Goal: Complete application form

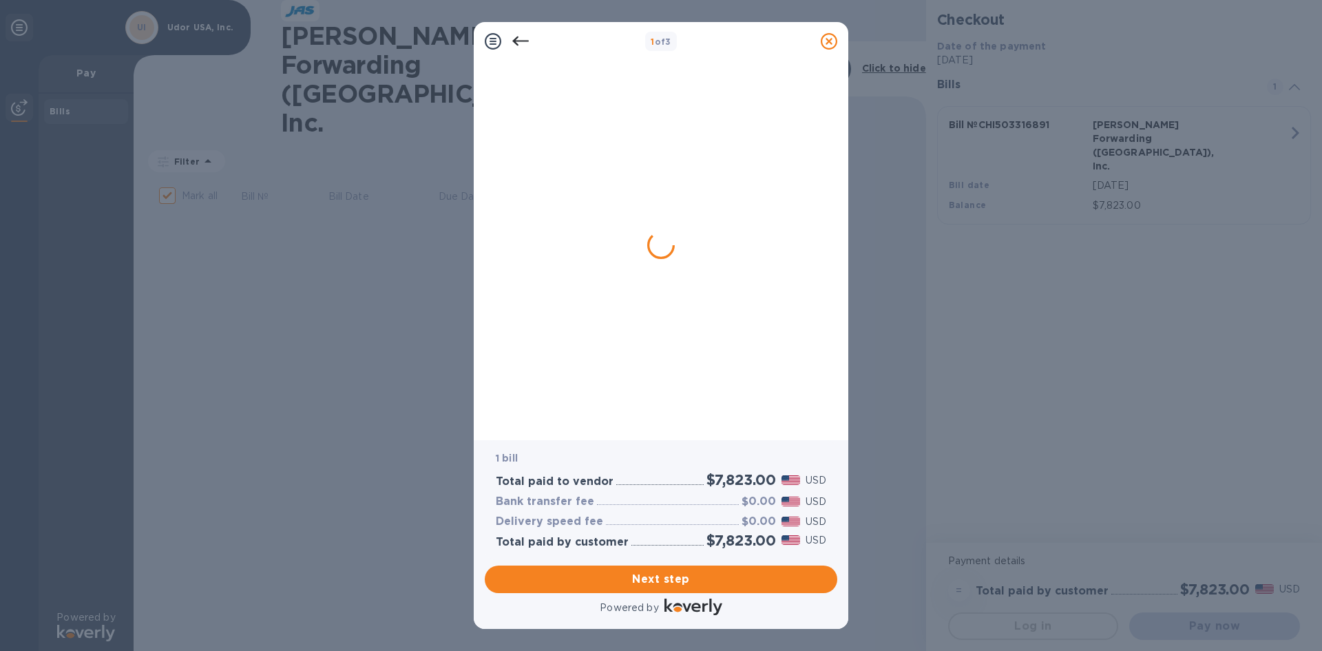
checkbox input "true"
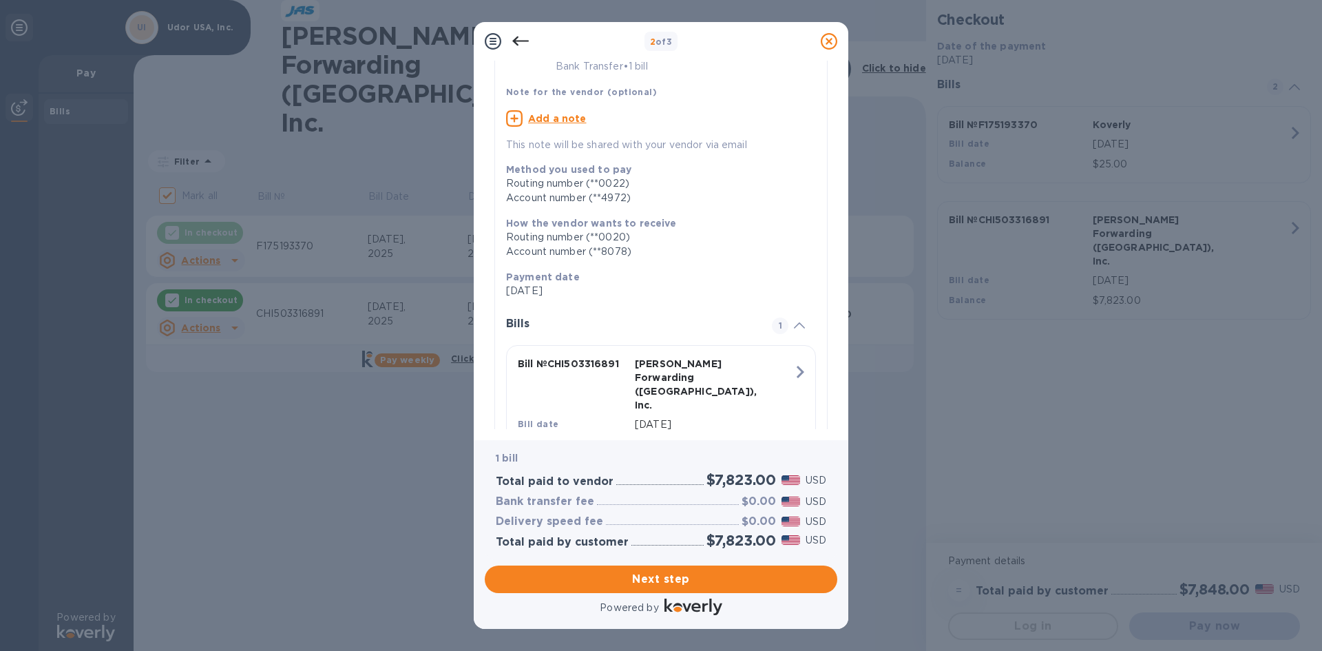
scroll to position [129, 0]
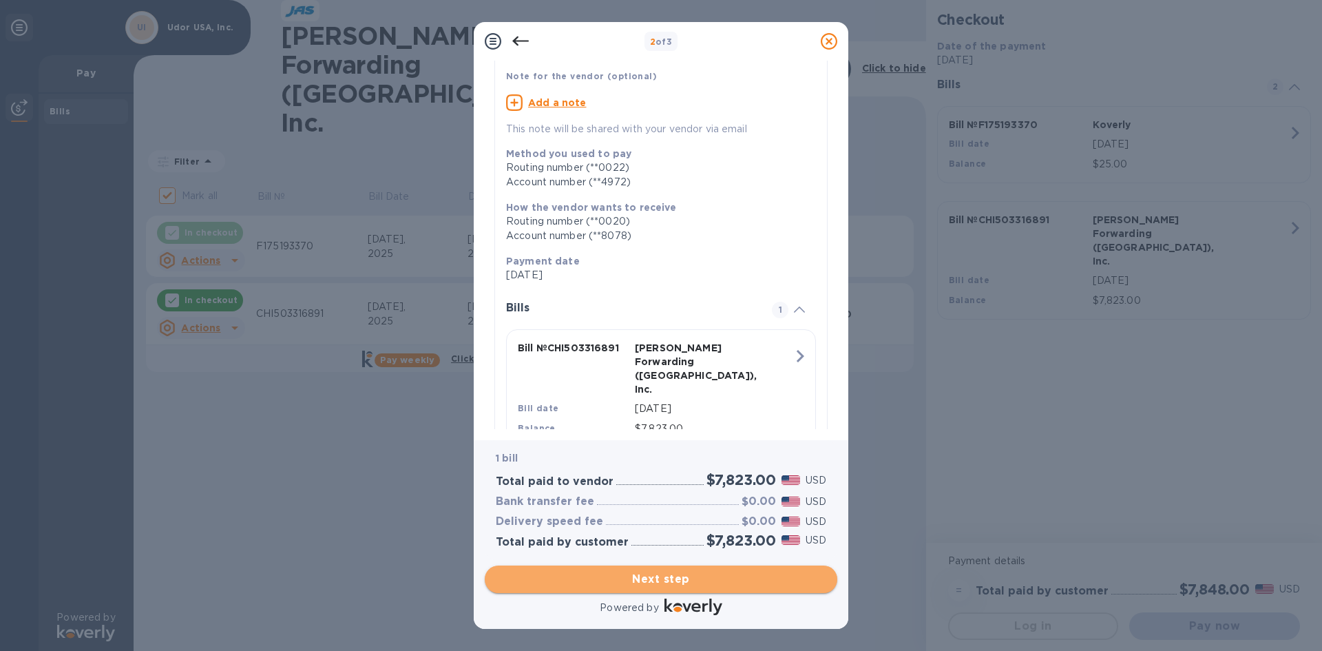
click at [668, 580] on span "Next step" at bounding box center [661, 579] width 330 height 17
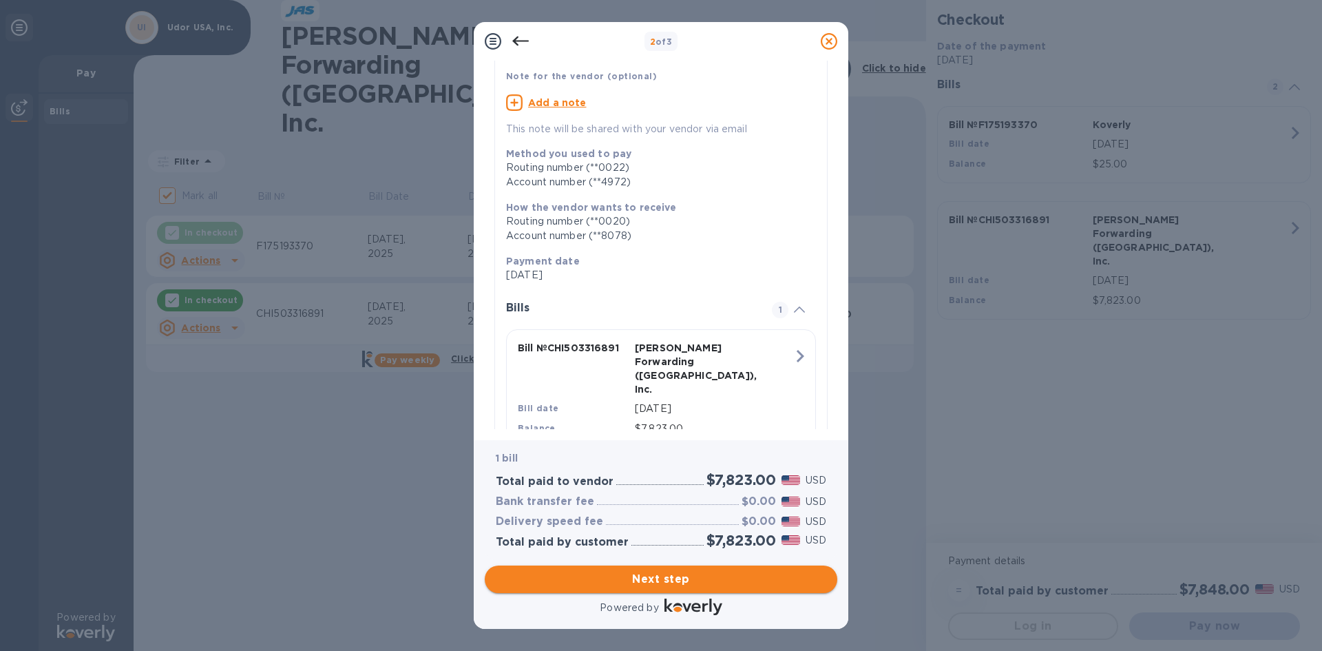
scroll to position [23, 0]
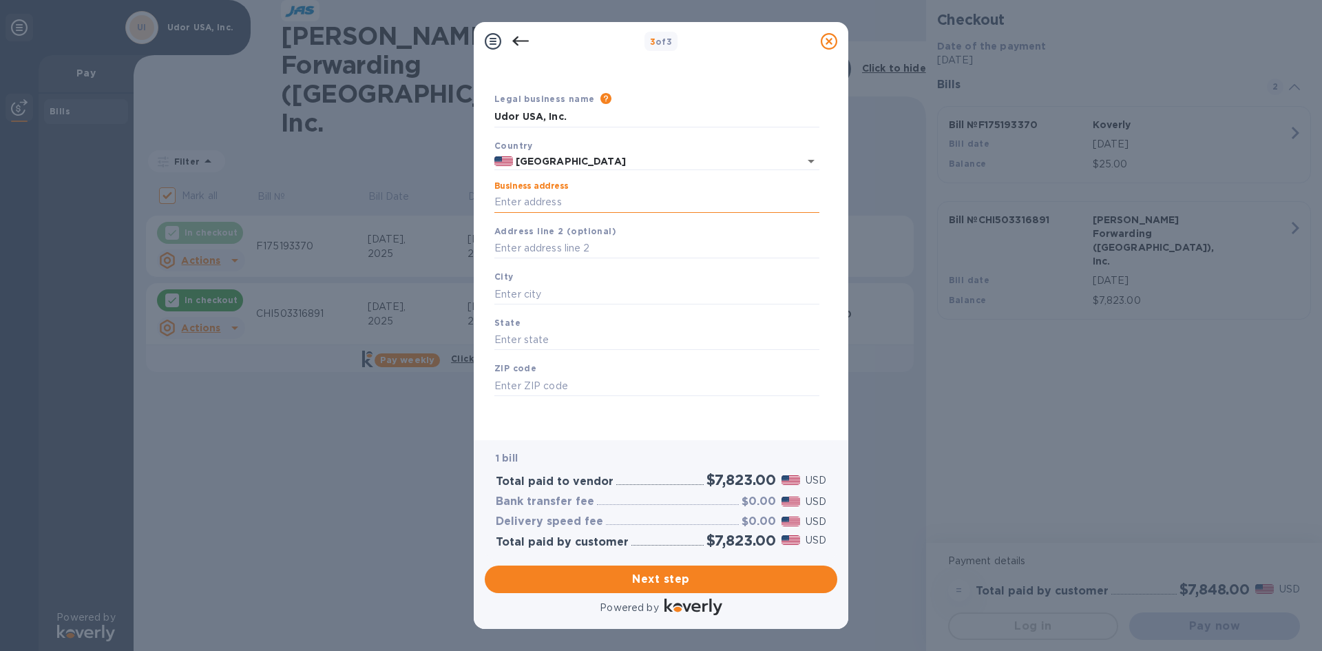
click at [572, 208] on input "Business address" at bounding box center [656, 202] width 325 height 21
type input "[STREET_ADDRESS]"
click at [571, 277] on div "City" at bounding box center [657, 287] width 336 height 46
click at [553, 295] on input "text" at bounding box center [656, 294] width 325 height 21
type input "r"
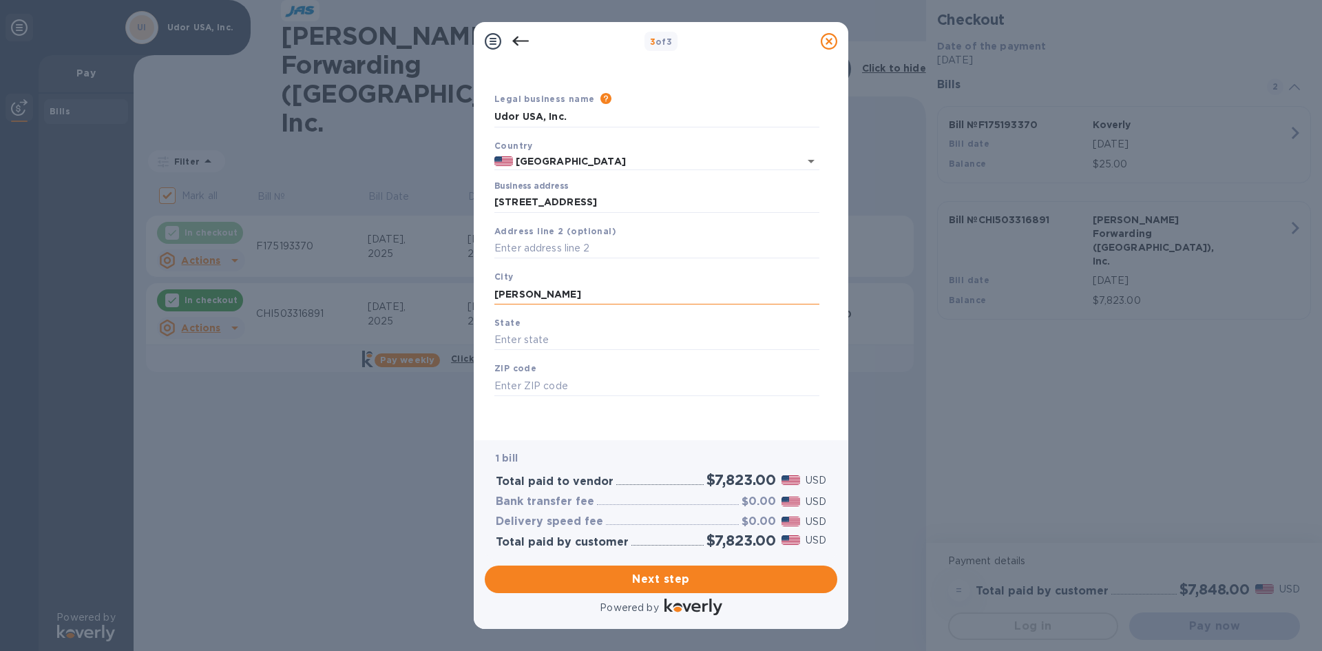
type input "[PERSON_NAME]"
type input "[US_STATE]"
click at [565, 378] on input "55" at bounding box center [656, 385] width 325 height 21
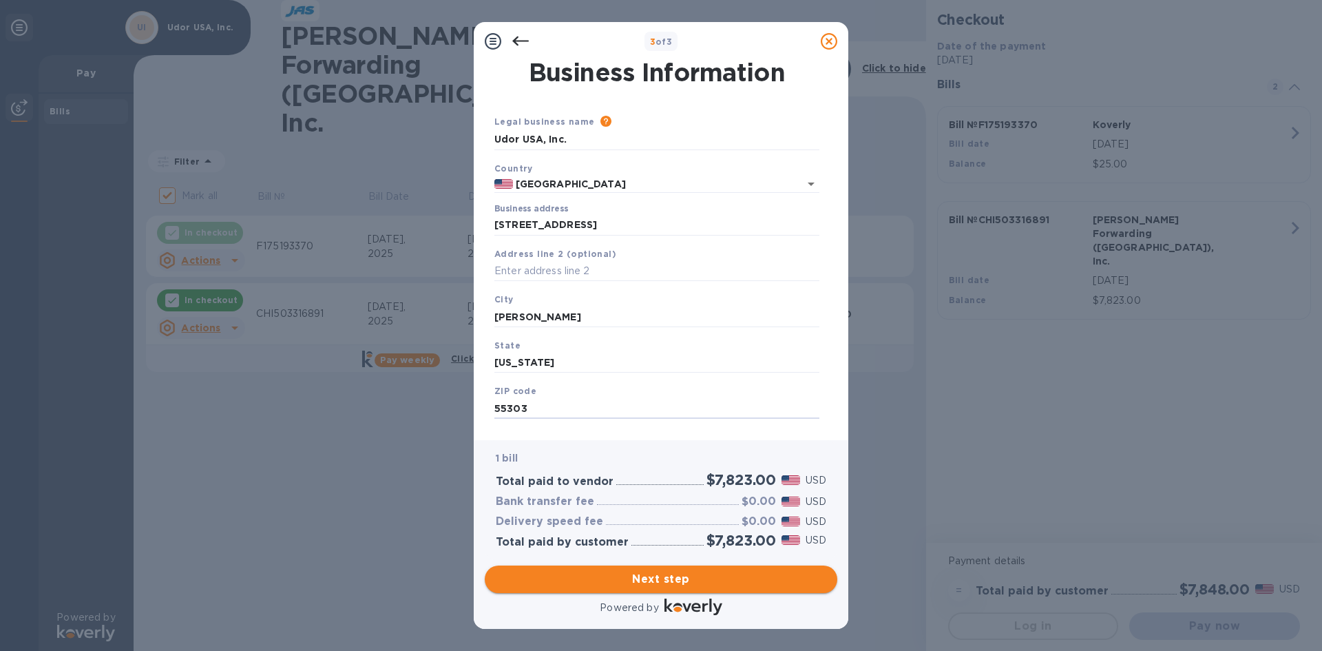
type input "55303"
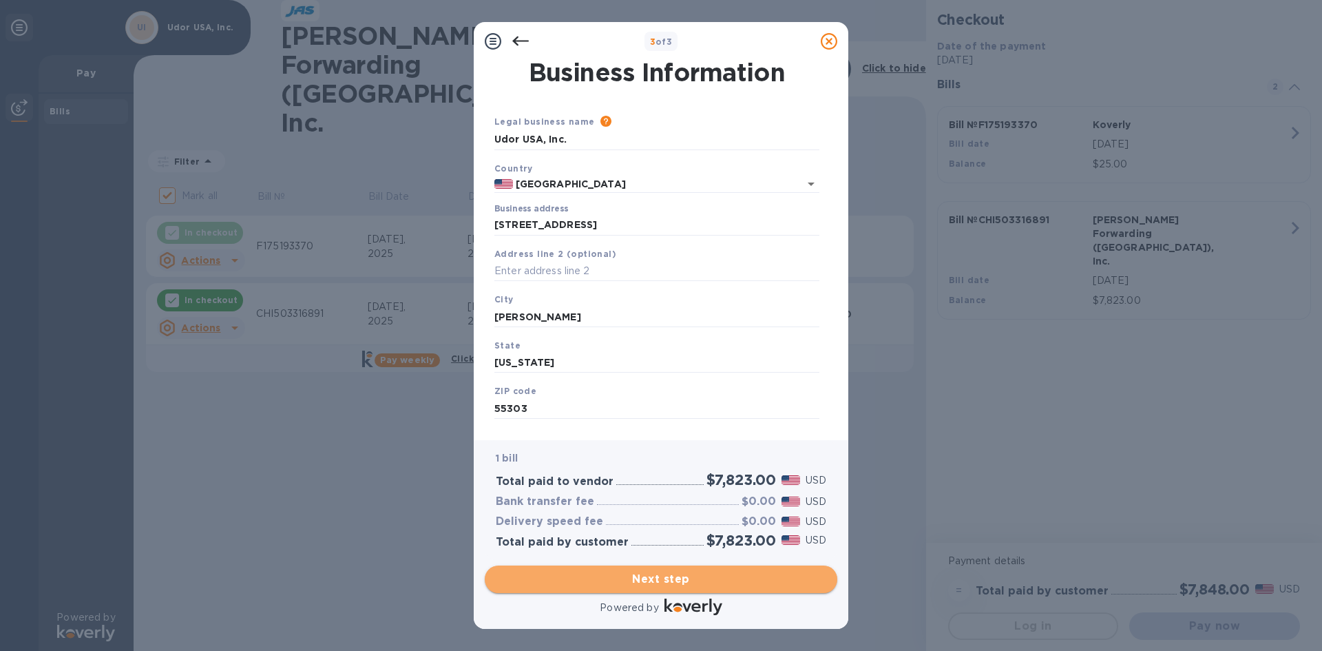
click at [681, 573] on span "Next step" at bounding box center [661, 579] width 330 height 17
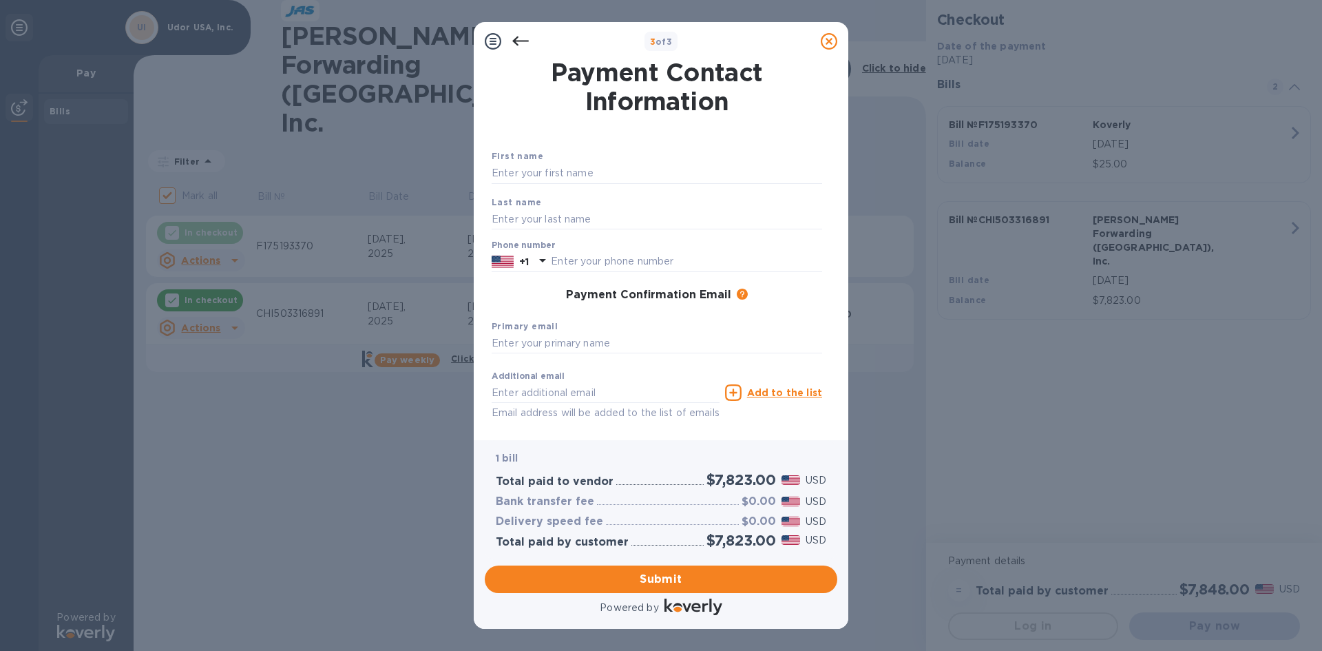
click at [545, 159] on div "First name" at bounding box center [656, 166] width 341 height 46
click at [543, 165] on input "text" at bounding box center [657, 173] width 330 height 21
type input "[PERSON_NAME]"
type input "6517850666"
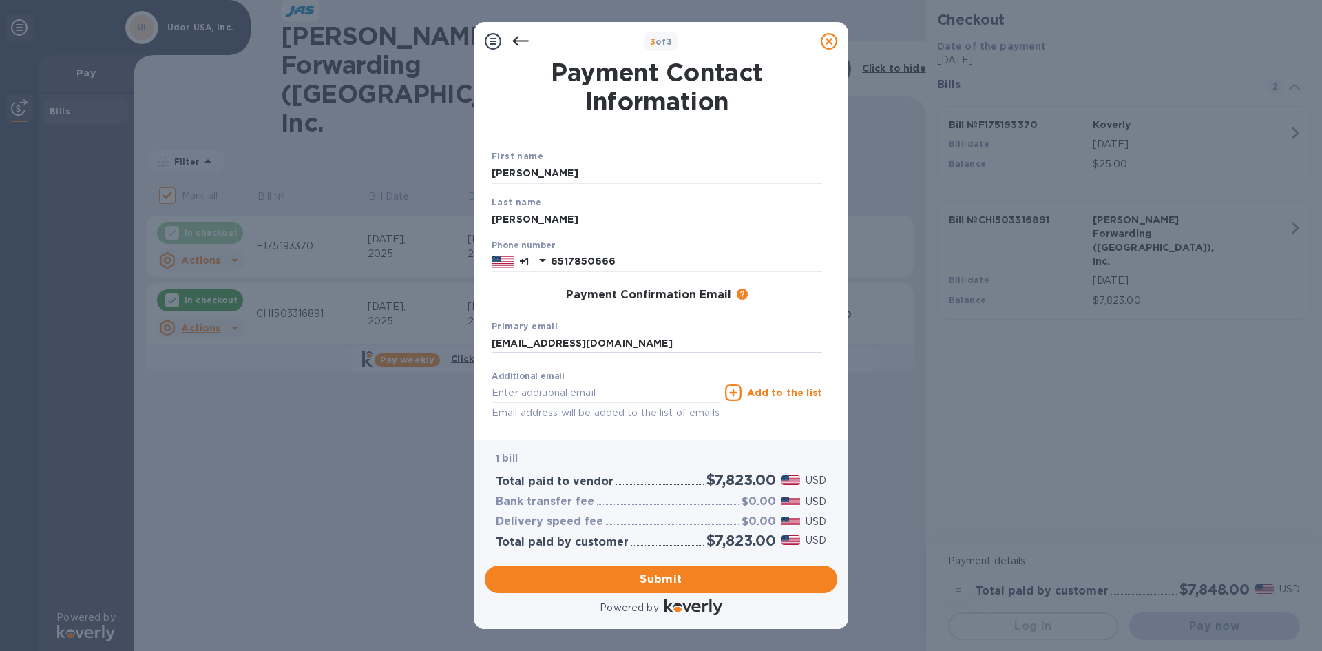
type input "[EMAIL_ADDRESS][DOMAIN_NAME]"
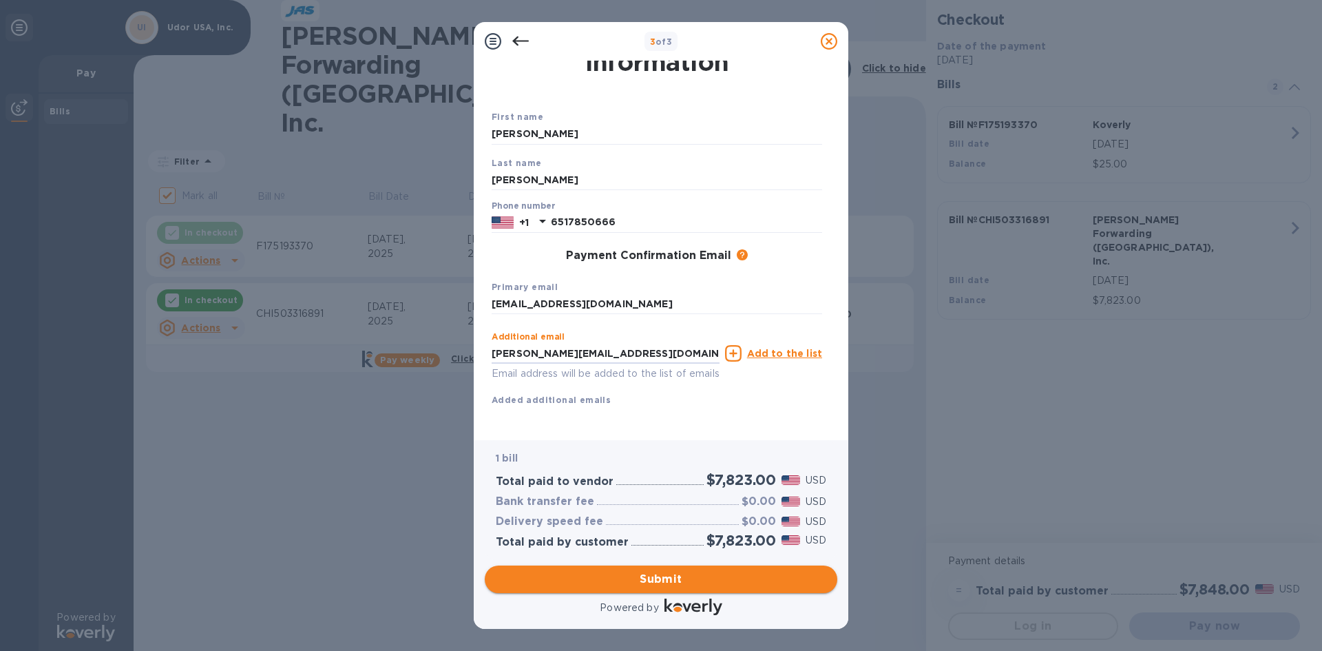
type input "[PERSON_NAME][EMAIL_ADDRESS][DOMAIN_NAME]"
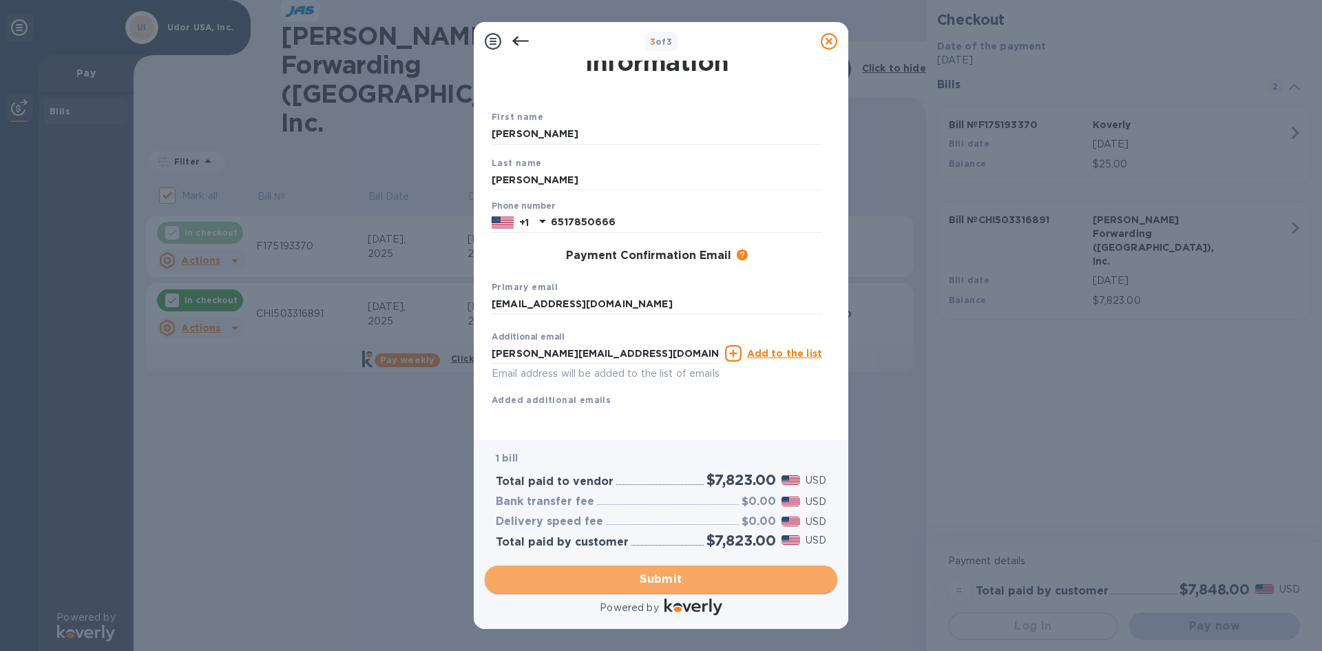
click at [680, 580] on span "Submit" at bounding box center [661, 579] width 330 height 17
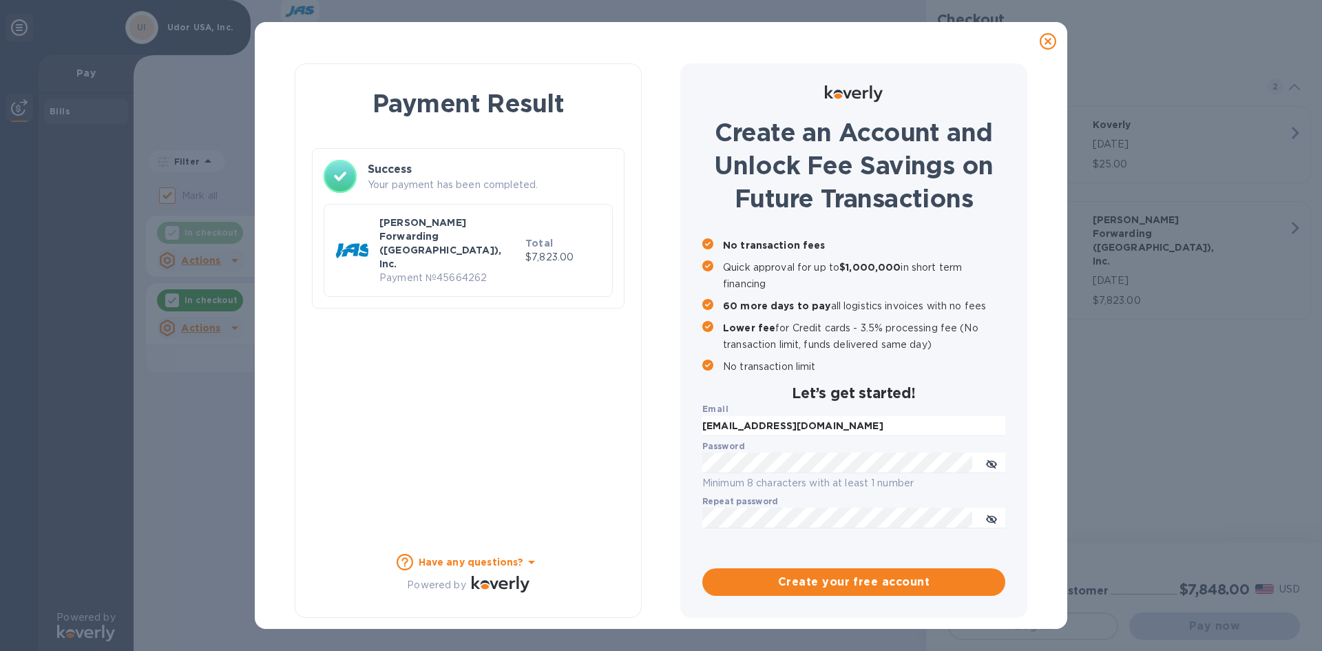
scroll to position [0, 0]
checkbox input "true"
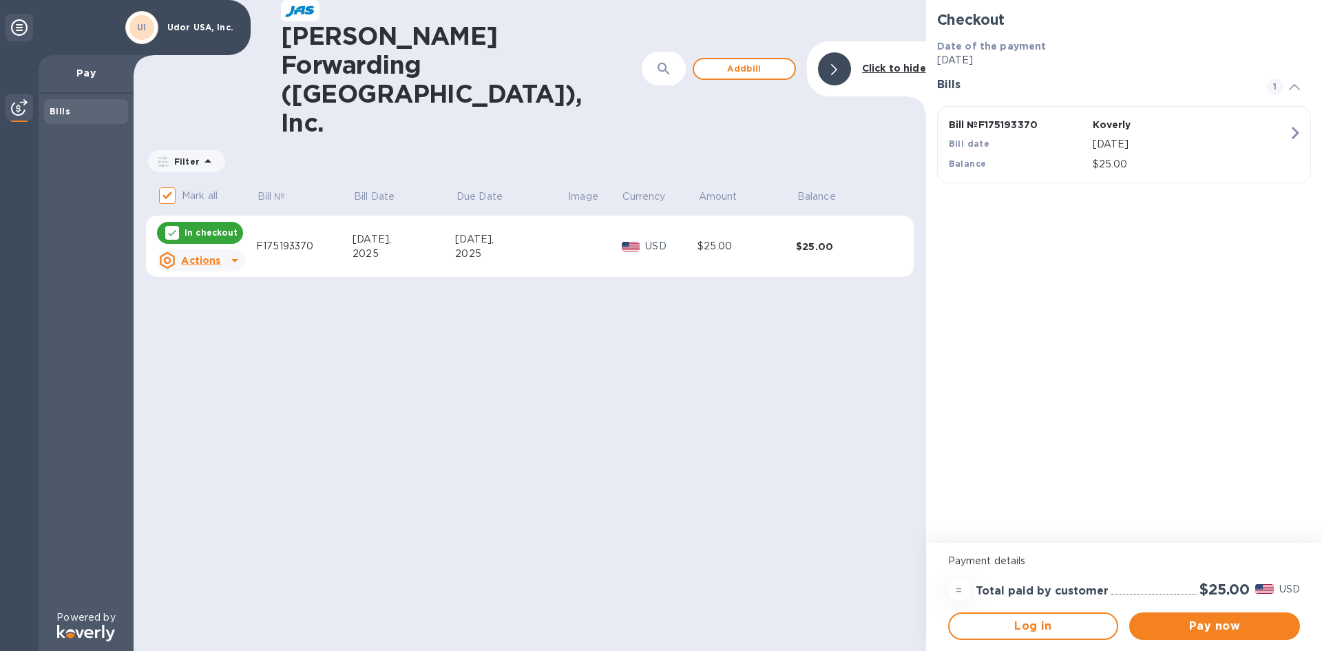
click at [383, 246] on div "2025" at bounding box center [403, 253] width 103 height 14
click at [841, 52] on div at bounding box center [834, 68] width 33 height 33
